Goal: Task Accomplishment & Management: Manage account settings

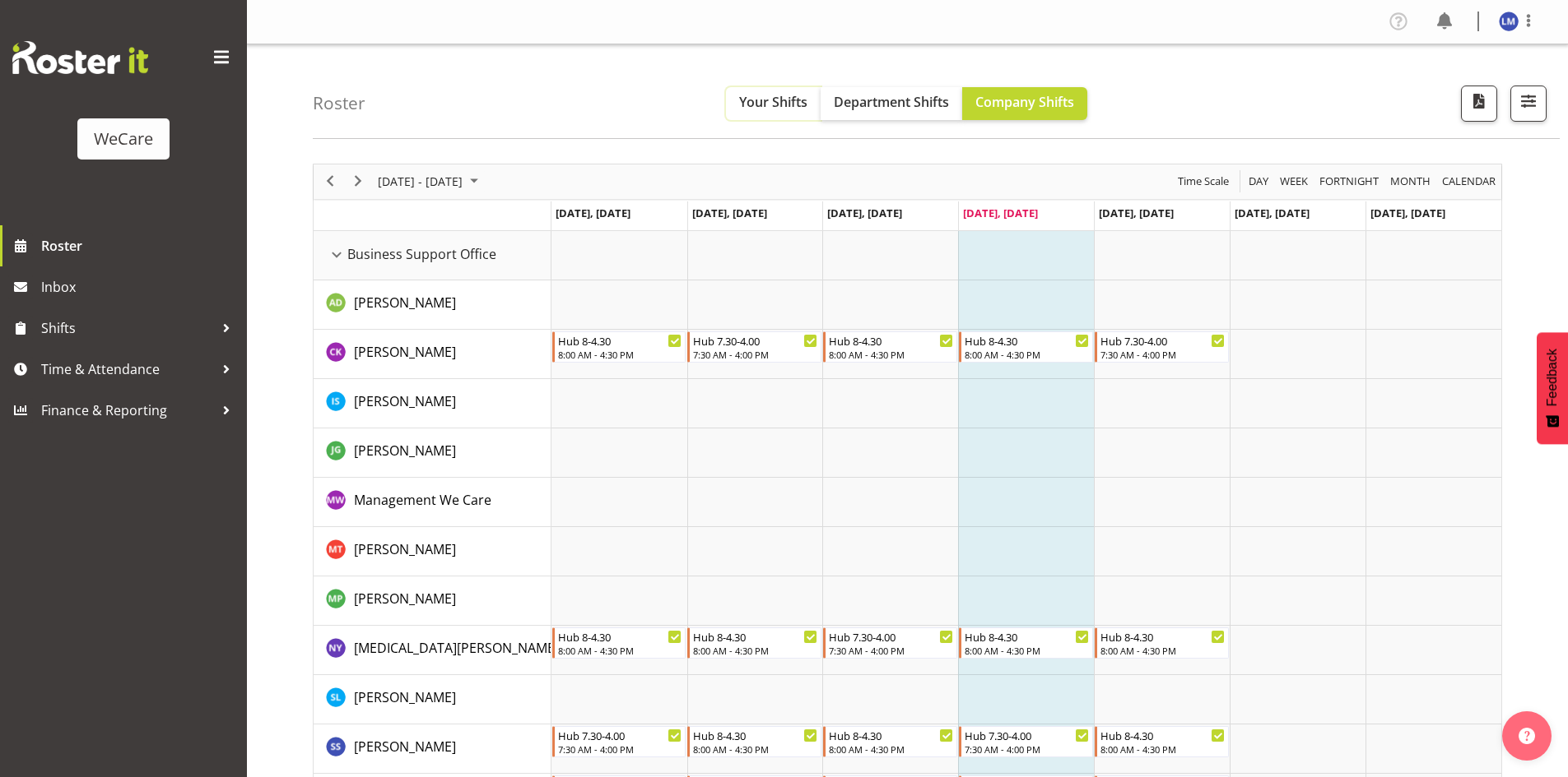
click at [792, 111] on span "Your Shifts" at bounding box center [773, 102] width 69 height 18
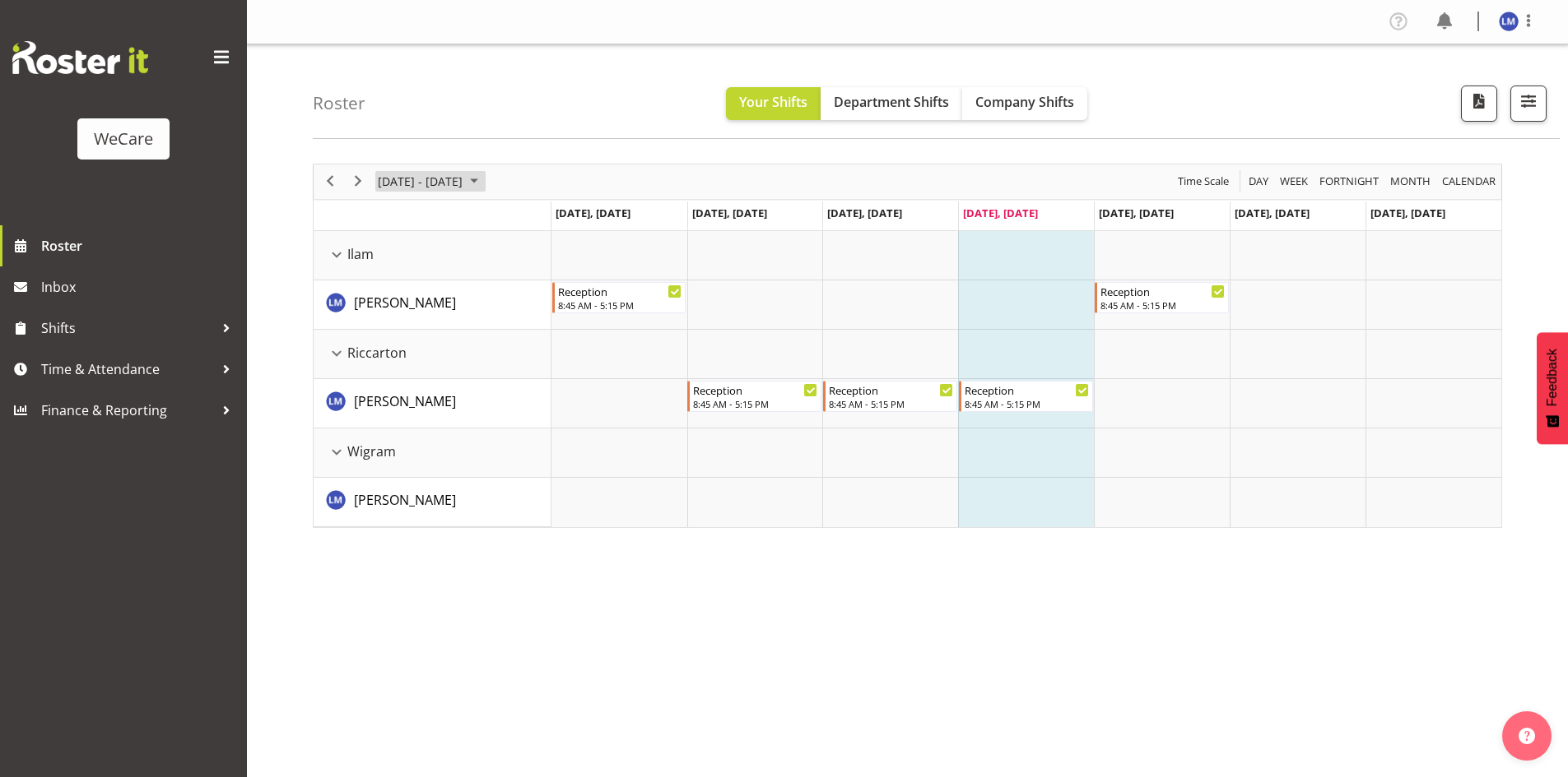
click at [464, 181] on span "[DATE] - [DATE]" at bounding box center [419, 181] width 88 height 21
click at [392, 372] on span "18" at bounding box center [395, 364] width 25 height 25
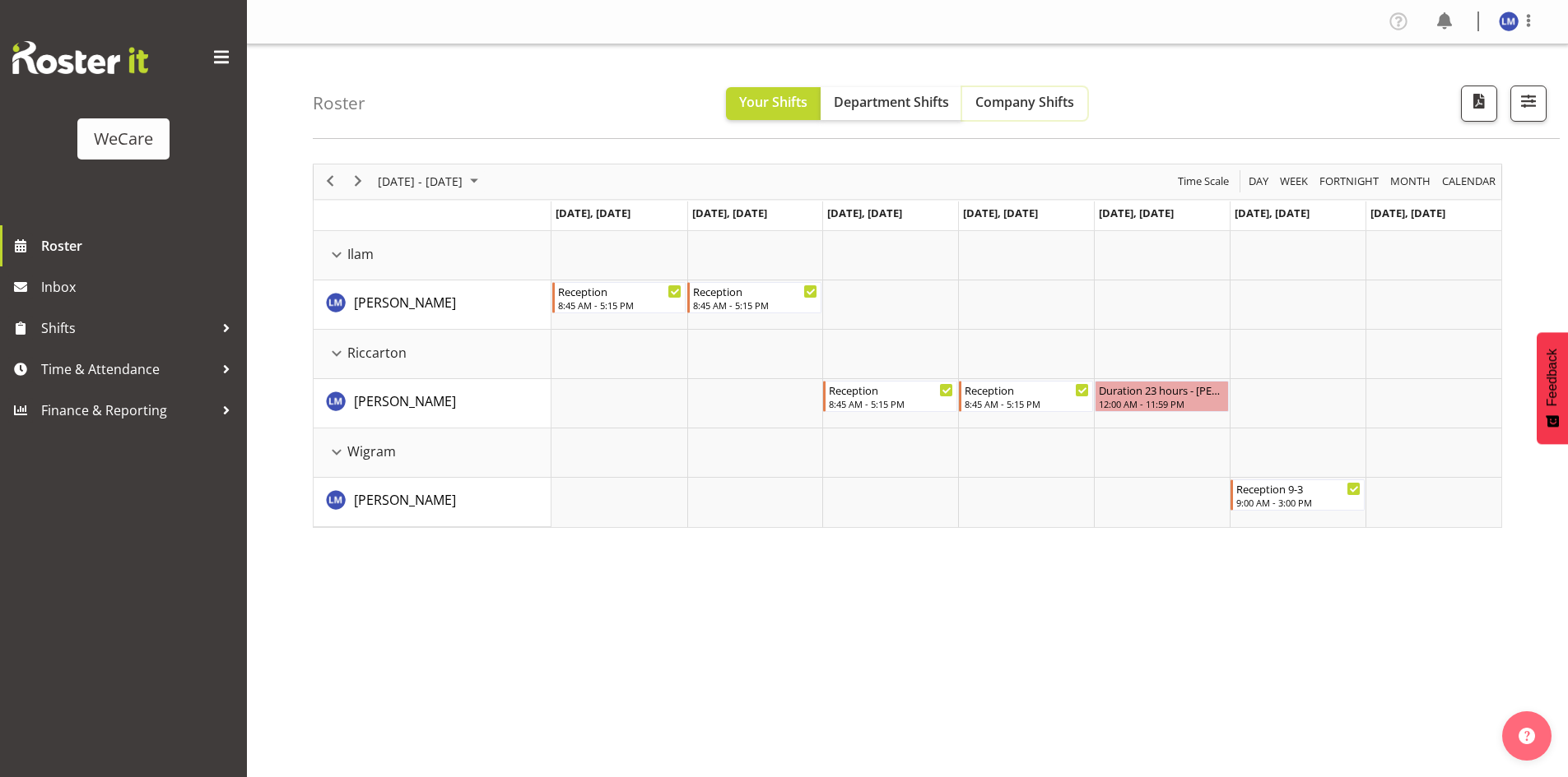
click at [1022, 93] on span "Company Shifts" at bounding box center [1024, 102] width 99 height 18
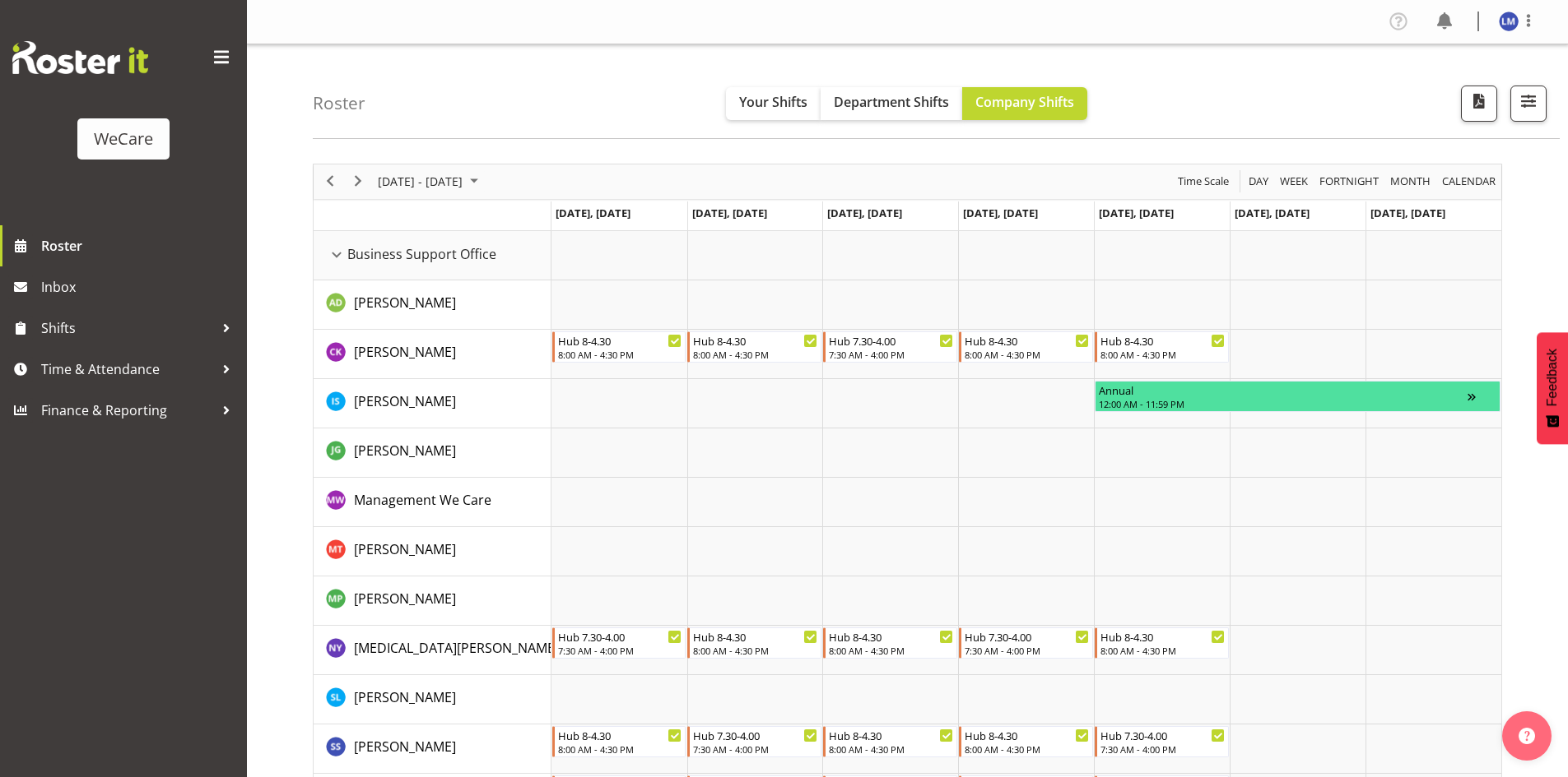
click at [1520, 33] on div "Profile Log Out" at bounding box center [1468, 22] width 167 height 27
click at [1524, 25] on span at bounding box center [1529, 21] width 20 height 20
click at [1497, 96] on link "Log Out" at bounding box center [1458, 86] width 158 height 29
